Goal: Task Accomplishment & Management: Manage account settings

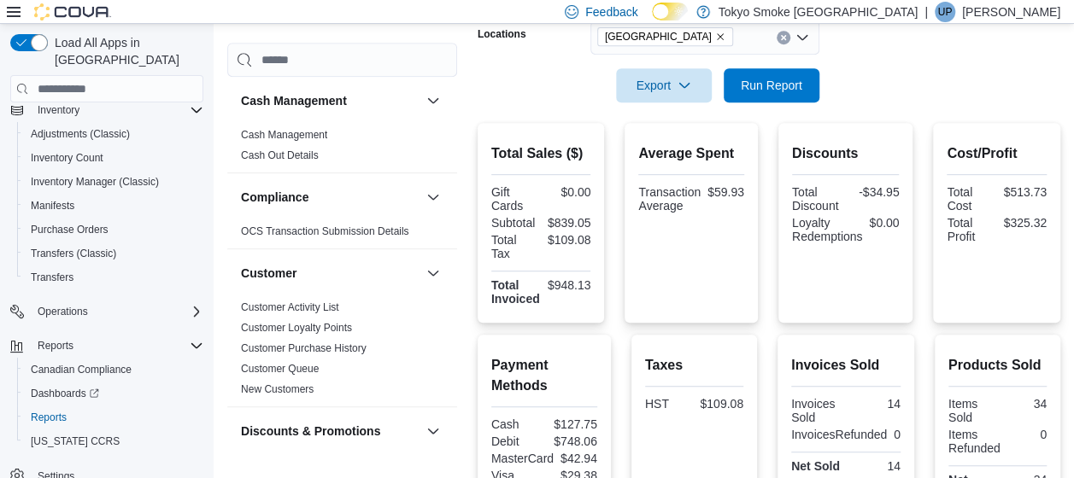
scroll to position [1111, 0]
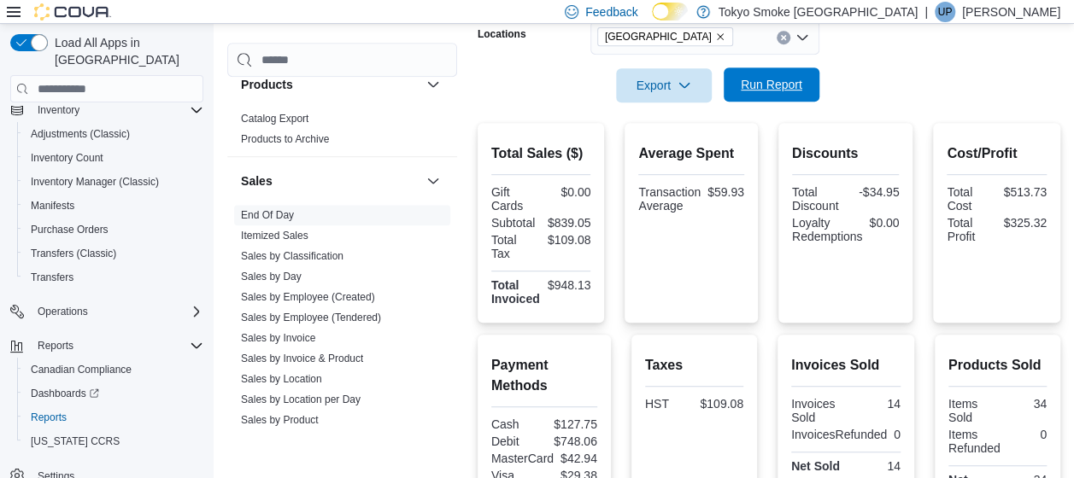
click at [805, 89] on span "Run Report" at bounding box center [771, 84] width 75 height 34
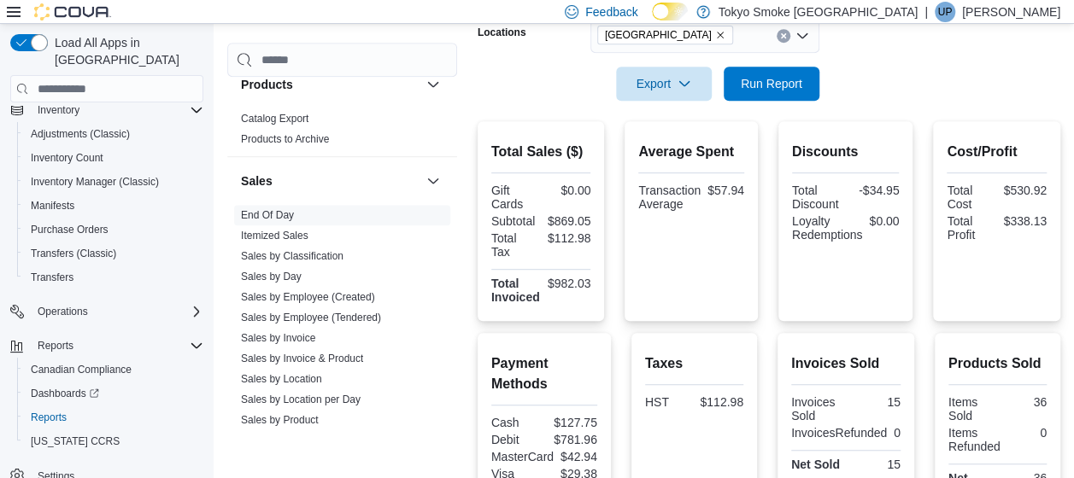
scroll to position [460, 0]
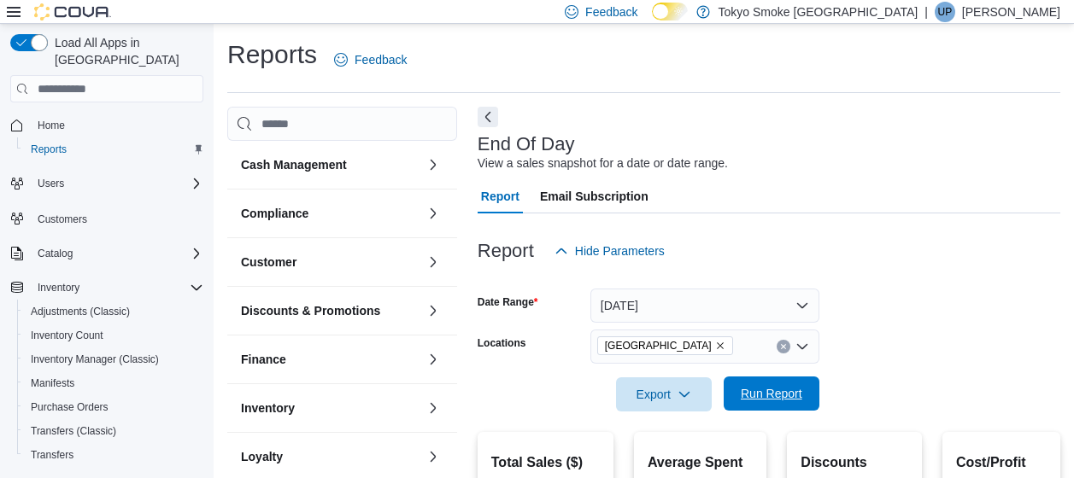
scroll to position [342, 0]
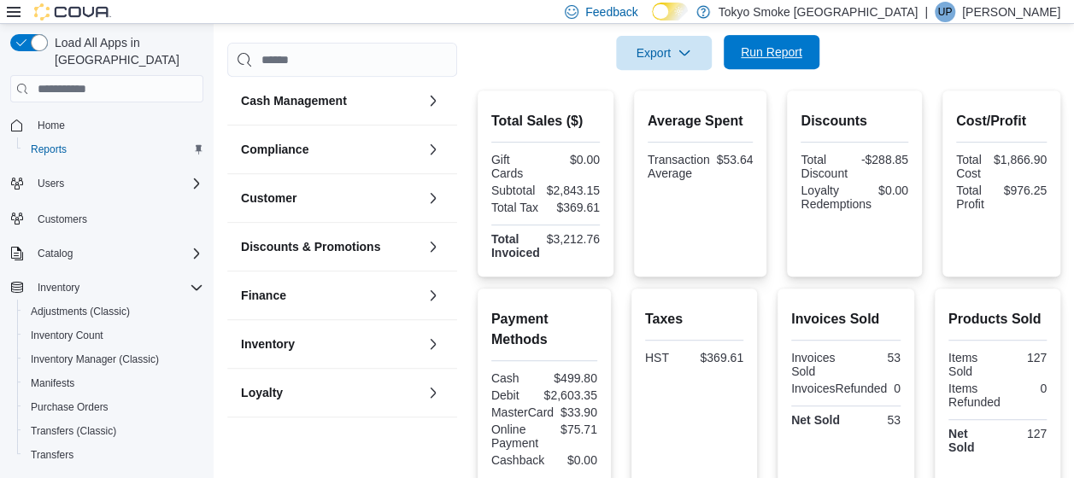
click at [760, 50] on span "Run Report" at bounding box center [772, 52] width 62 height 17
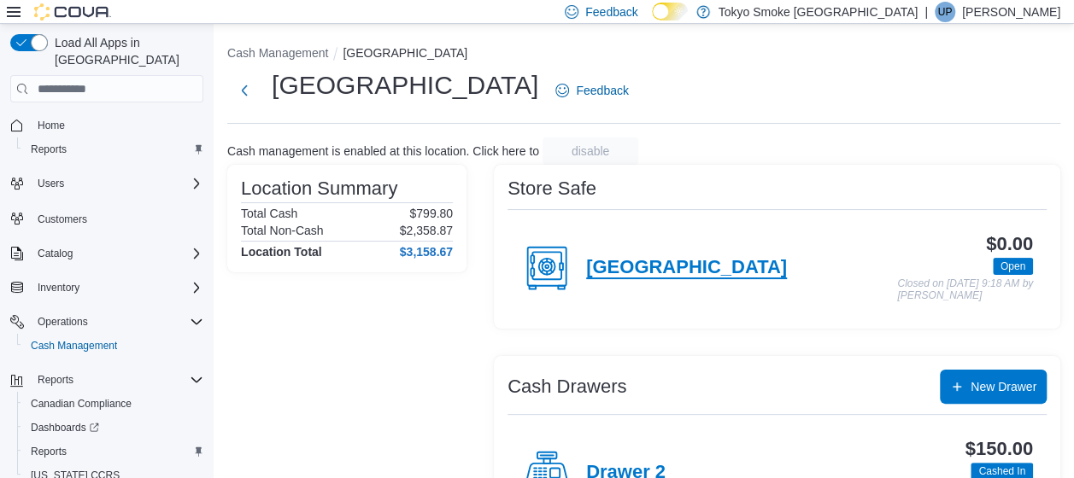
click at [627, 259] on h4 "[GEOGRAPHIC_DATA]" at bounding box center [686, 268] width 201 height 22
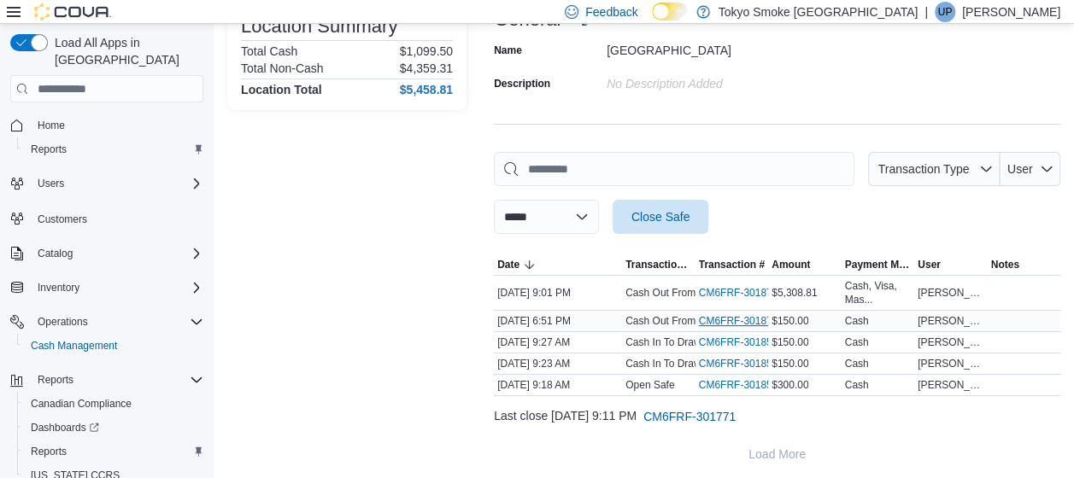
scroll to position [140, 0]
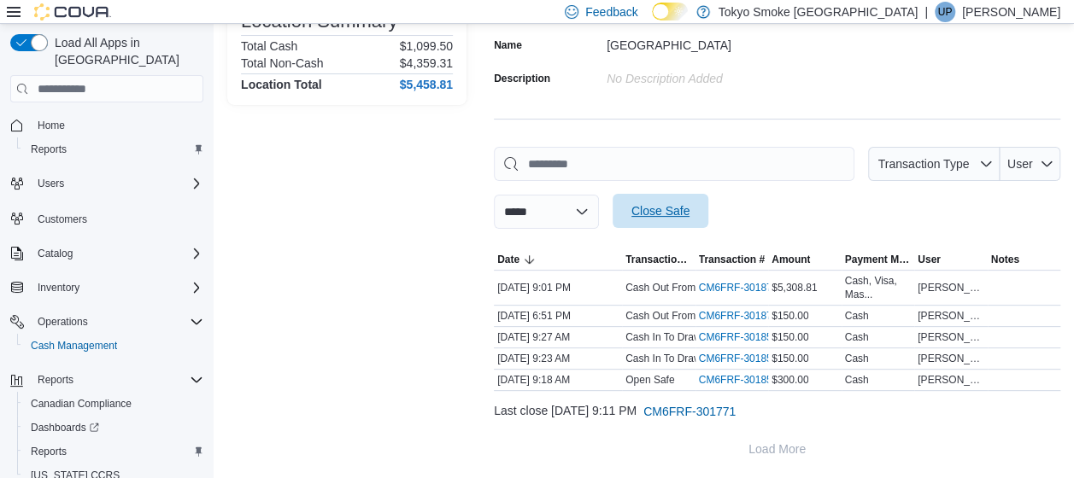
click at [689, 212] on span "Close Safe" at bounding box center [660, 210] width 58 height 17
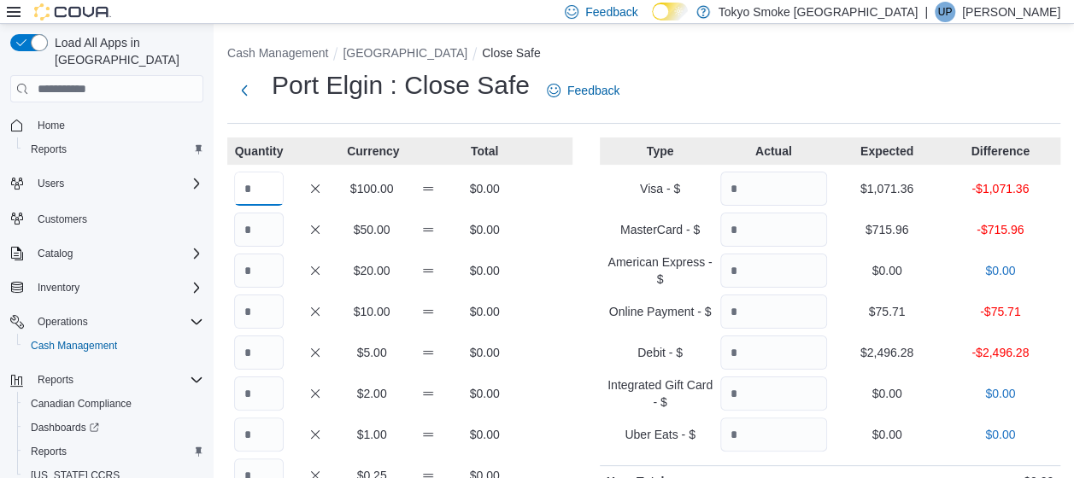
click at [266, 190] on input "Quantity" at bounding box center [259, 189] width 50 height 34
type input "**"
click at [255, 304] on input "Quantity" at bounding box center [259, 312] width 50 height 34
type input "*"
click at [265, 432] on input "Quantity" at bounding box center [259, 435] width 50 height 34
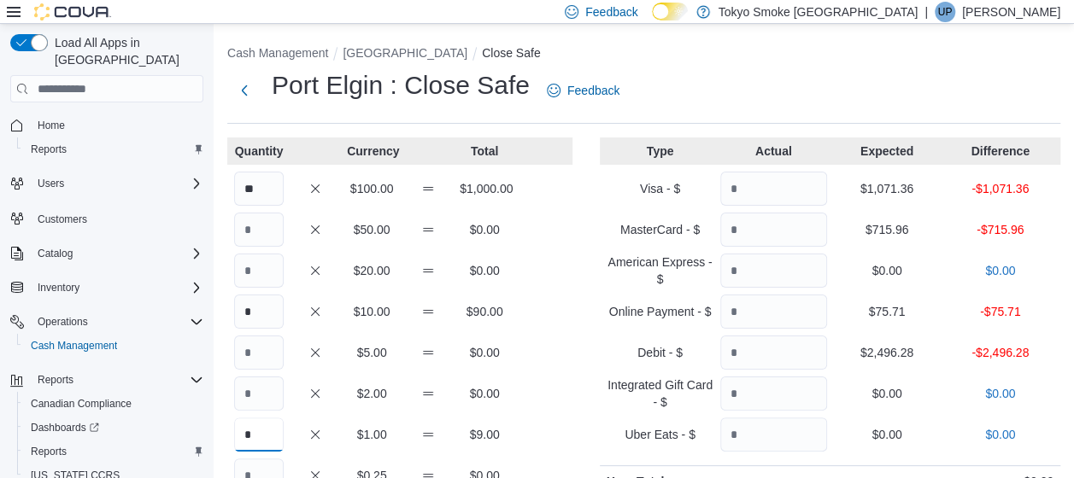
type input "*"
click at [260, 468] on input "Quantity" at bounding box center [259, 476] width 50 height 34
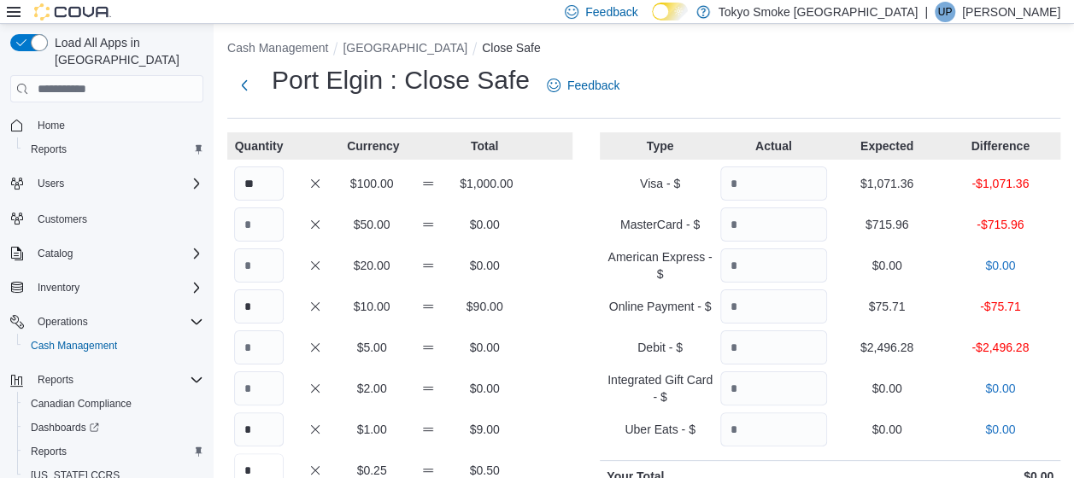
type input "*"
click at [761, 196] on input "Quantity" at bounding box center [773, 184] width 107 height 34
type input "*******"
click at [780, 224] on input "Quantity" at bounding box center [773, 225] width 107 height 34
type input "******"
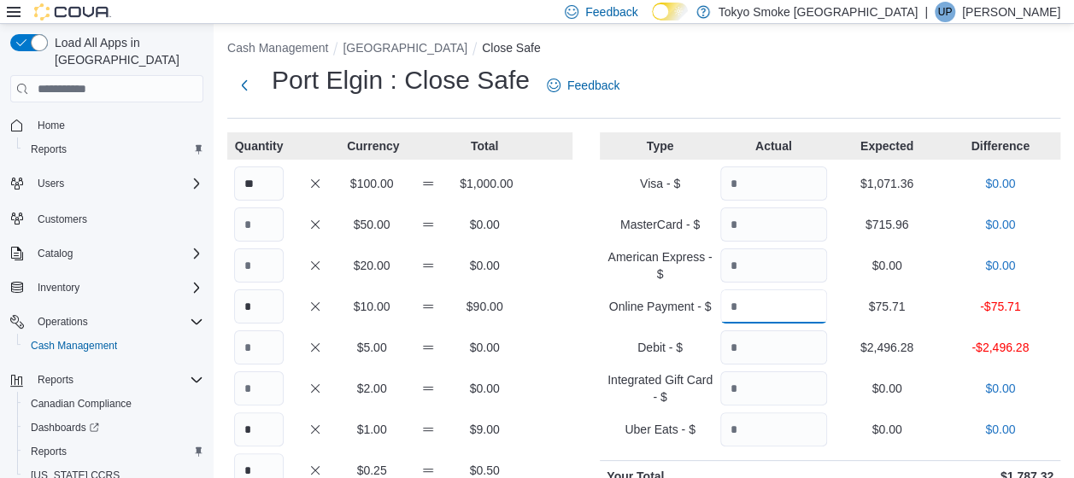
click at [789, 309] on input "Quantity" at bounding box center [773, 307] width 107 height 34
type input "*****"
click at [813, 354] on input "Quantity" at bounding box center [773, 348] width 107 height 34
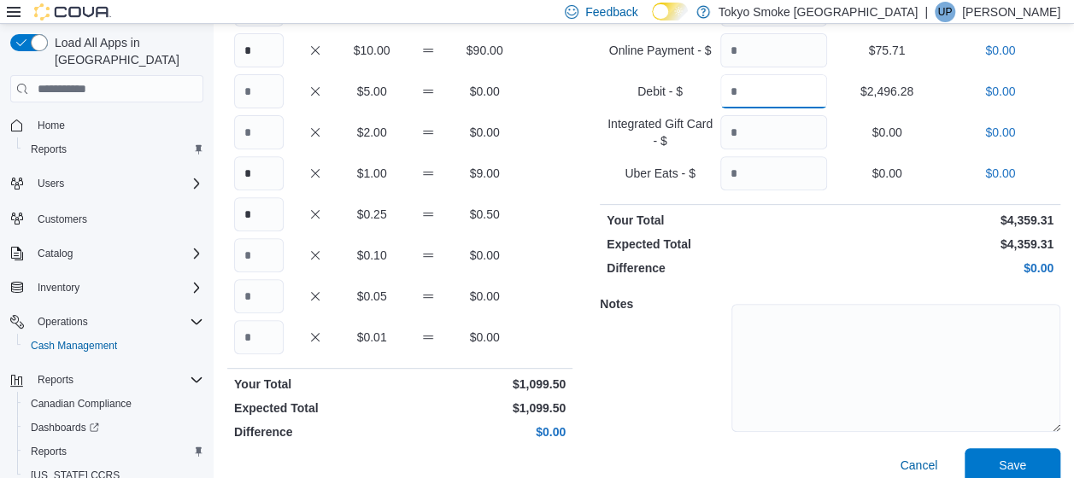
scroll to position [279, 0]
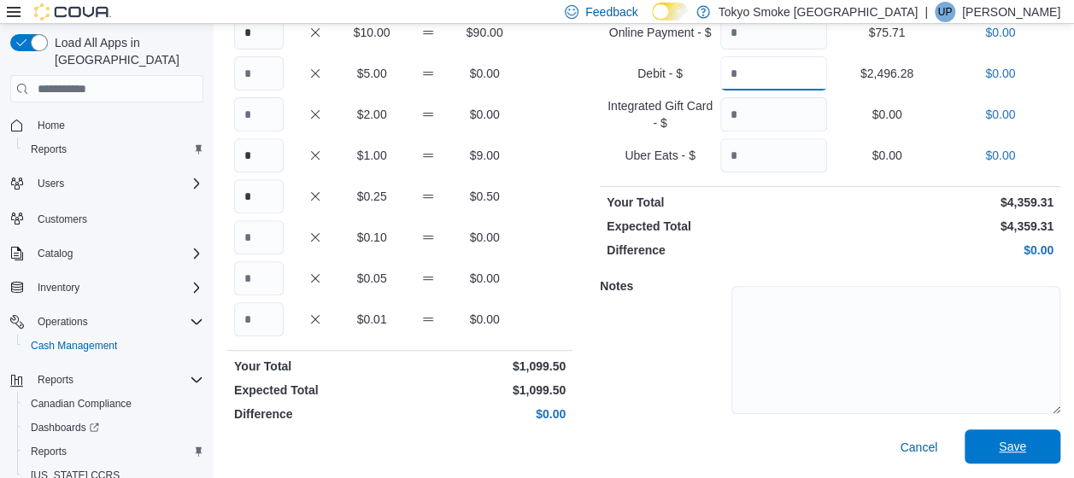
type input "*******"
click at [1042, 449] on span "Save" at bounding box center [1012, 447] width 75 height 34
click at [1042, 449] on div "Cash Management Port Elgin Close Safe Port Elgin : Close Safe Feedback Quantity…" at bounding box center [644, 112] width 860 height 734
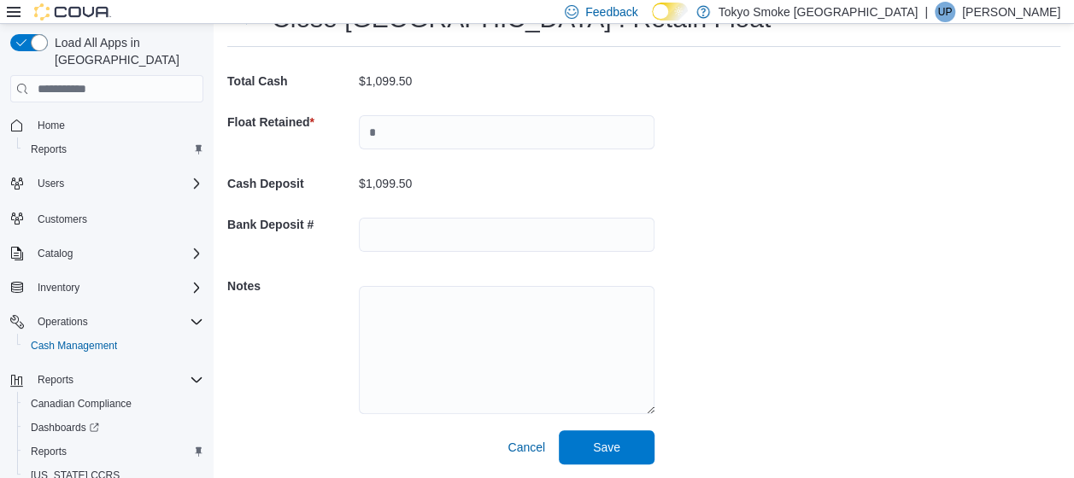
scroll to position [77, 0]
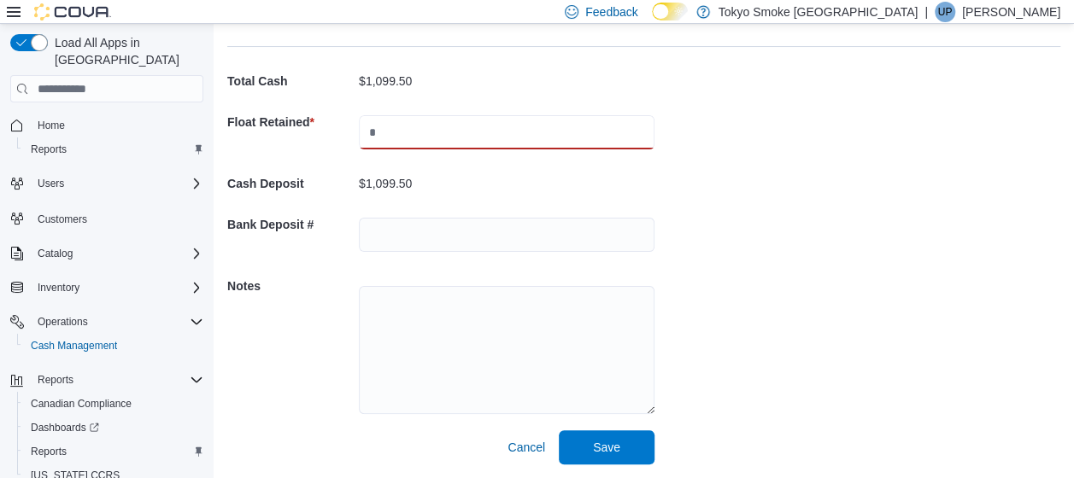
click at [432, 138] on input "text" at bounding box center [507, 132] width 296 height 34
type input "***"
click at [605, 444] on span "Save" at bounding box center [606, 446] width 27 height 17
